Goal: Task Accomplishment & Management: Manage account settings

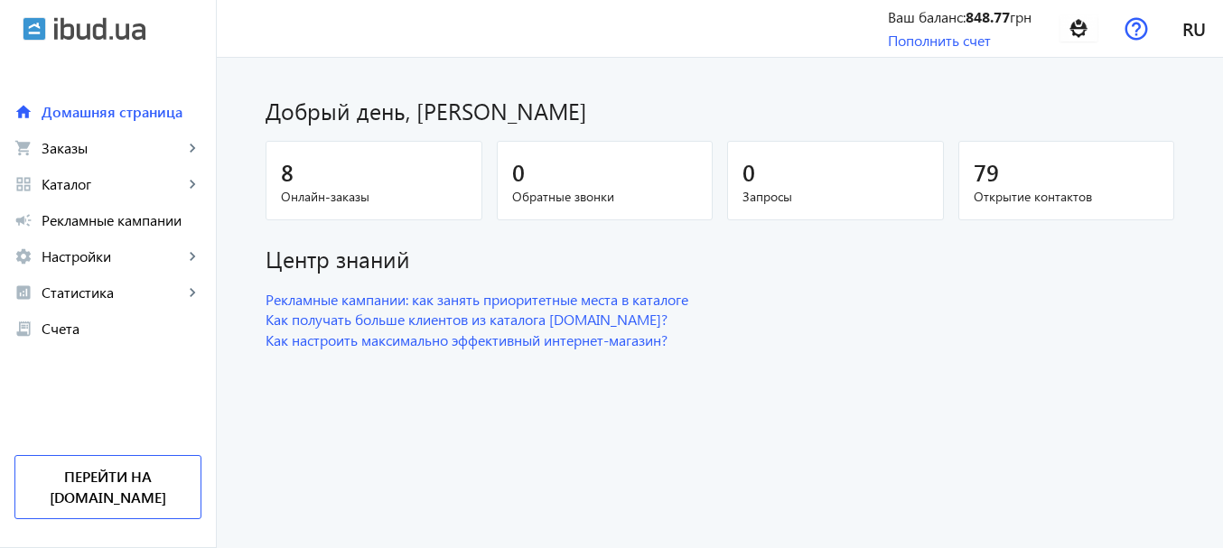
click at [315, 194] on span "Онлайн-заказы" at bounding box center [374, 197] width 186 height 18
click at [90, 150] on span "Заказы" at bounding box center [113, 148] width 142 height 18
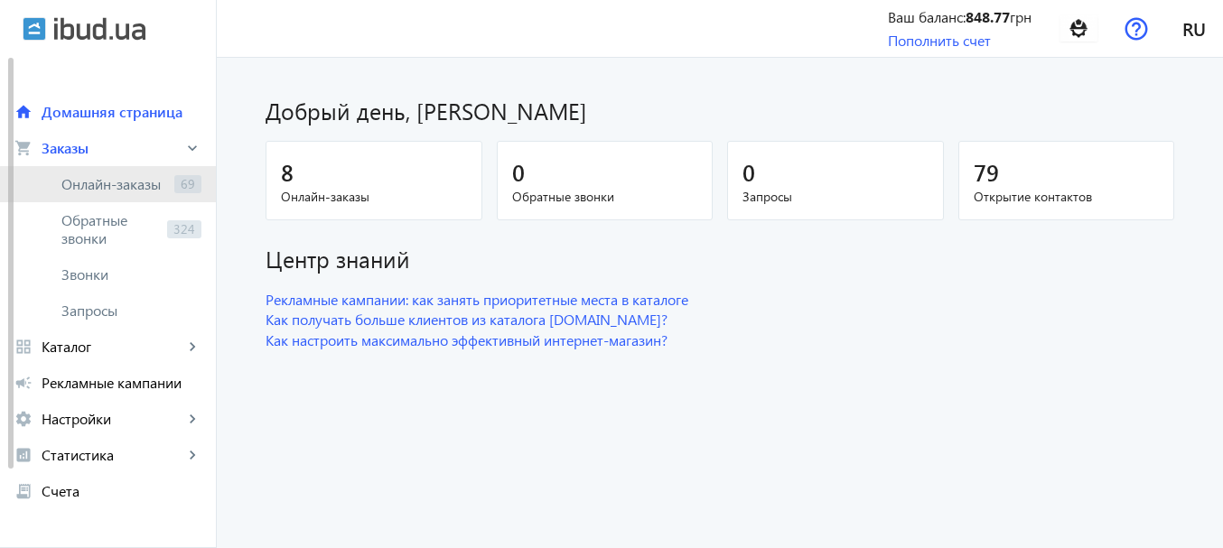
click at [129, 188] on span "Онлайн-заказы" at bounding box center [114, 184] width 106 height 18
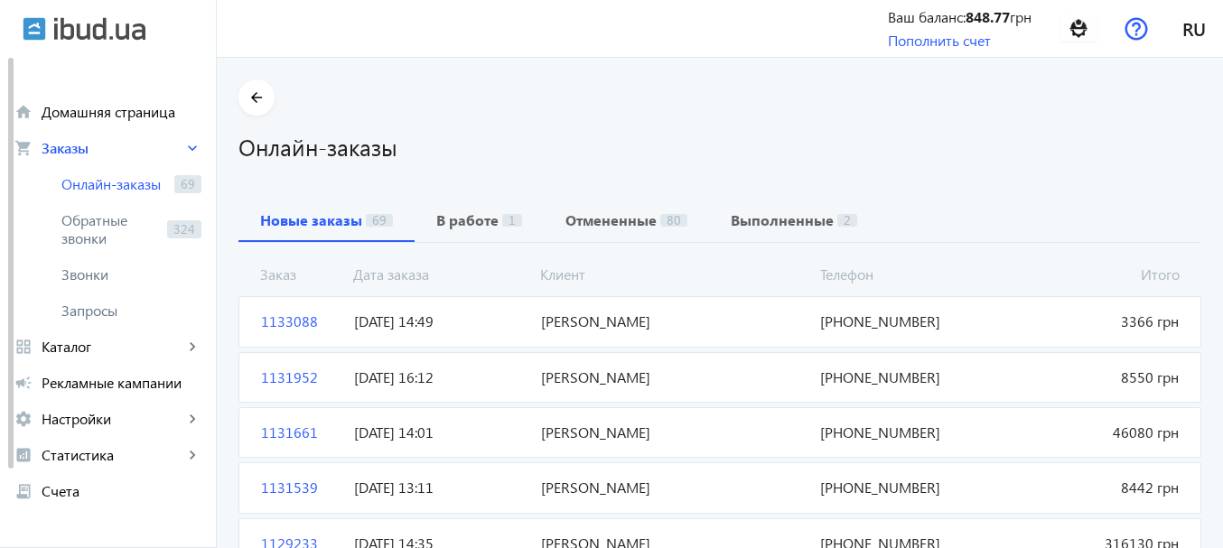
click at [575, 325] on span "[PERSON_NAME]" at bounding box center [674, 322] width 280 height 20
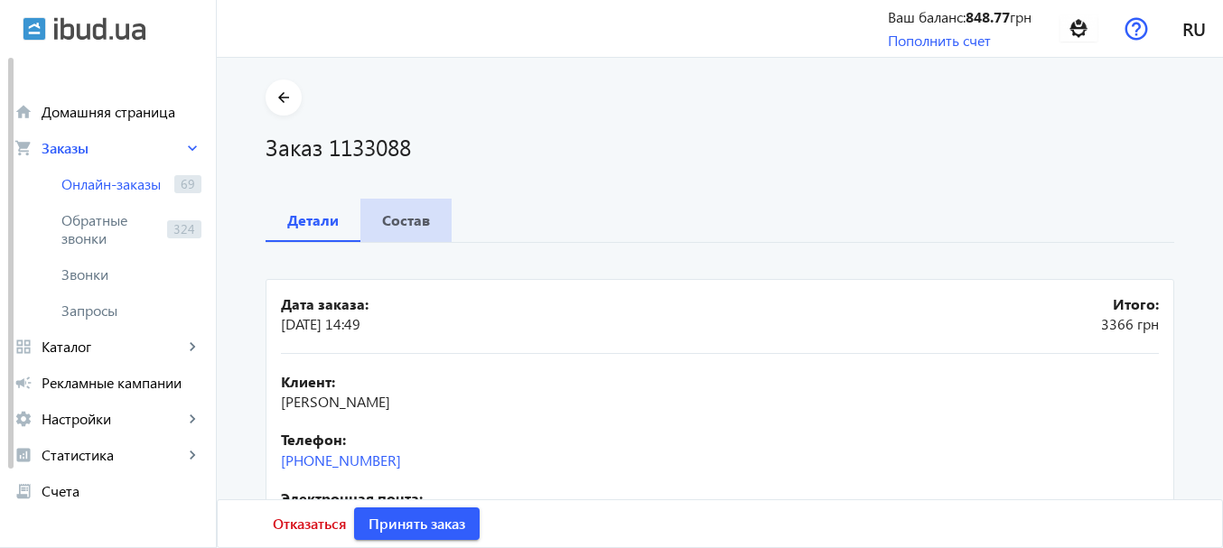
click at [404, 218] on b "Состав" at bounding box center [406, 220] width 48 height 14
